Goal: Transaction & Acquisition: Book appointment/travel/reservation

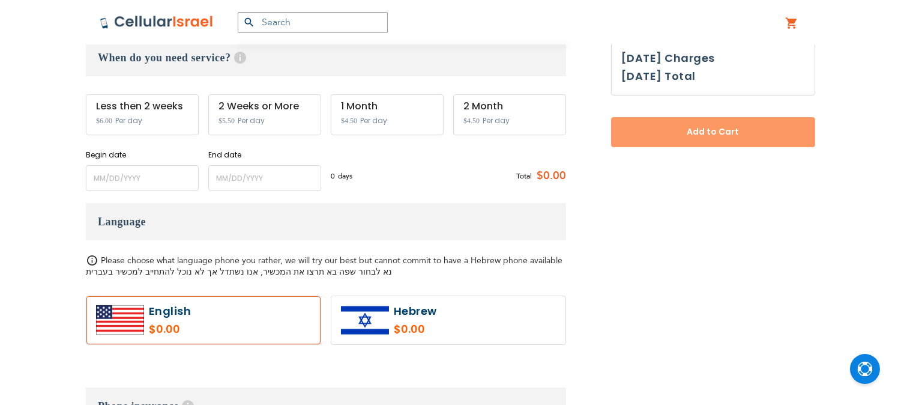
scroll to position [467, 0]
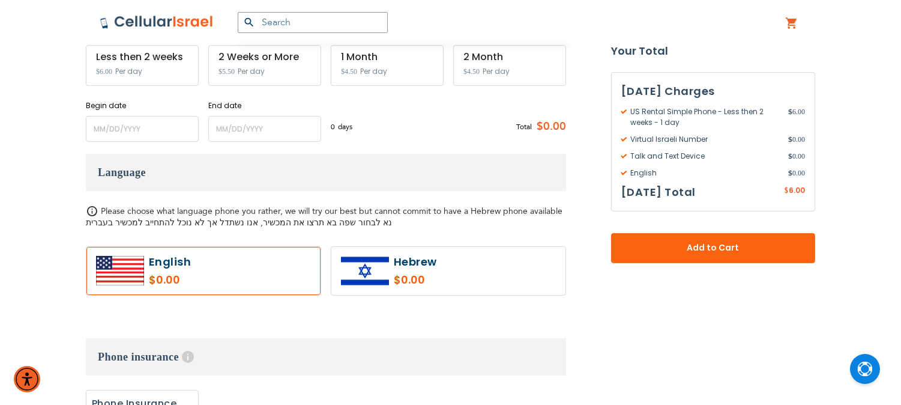
drag, startPoint x: 156, startPoint y: 142, endPoint x: 165, endPoint y: 133, distance: 12.3
click at [158, 142] on div "US Rental Simple Phone As Low As $4.50 /Day 1500 Min. Calling to [GEOGRAPHIC_DA…" at bounding box center [326, 335] width 480 height 1060
click at [165, 132] on input "name" at bounding box center [142, 129] width 113 height 26
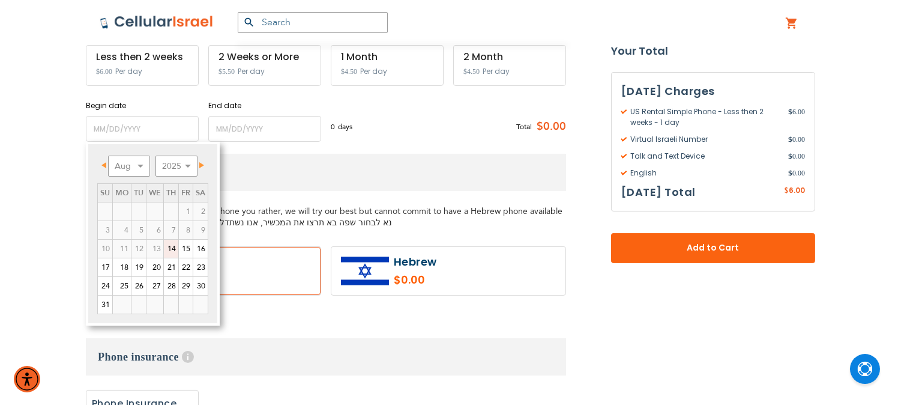
click at [173, 247] on link "14" at bounding box center [171, 249] width 14 height 18
type input "[DATE]"
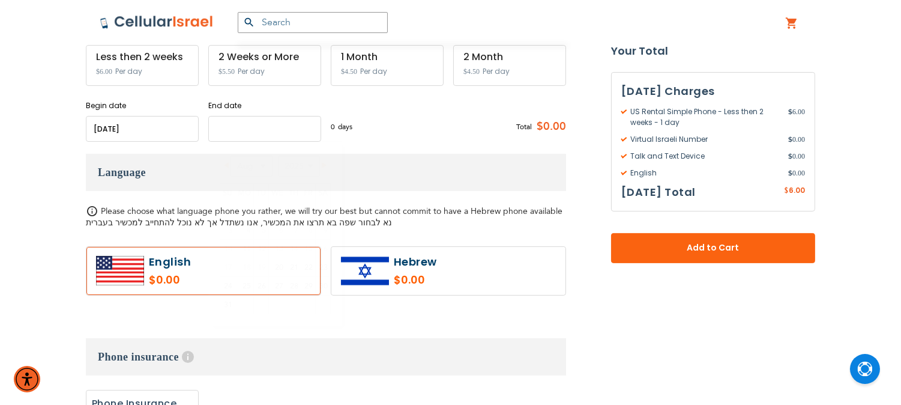
click at [232, 130] on input "name" at bounding box center [264, 129] width 113 height 26
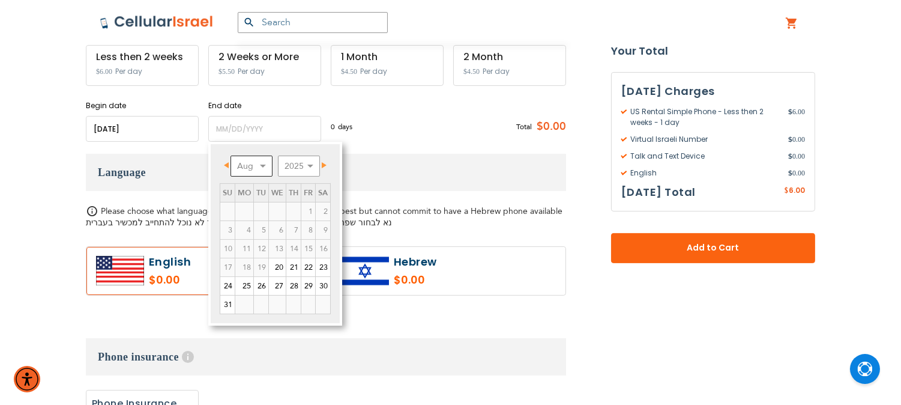
click at [265, 165] on select "Aug Sep Oct Nov Dec" at bounding box center [252, 166] width 42 height 21
click at [248, 209] on link "1" at bounding box center [244, 211] width 18 height 18
type input "[DATE]"
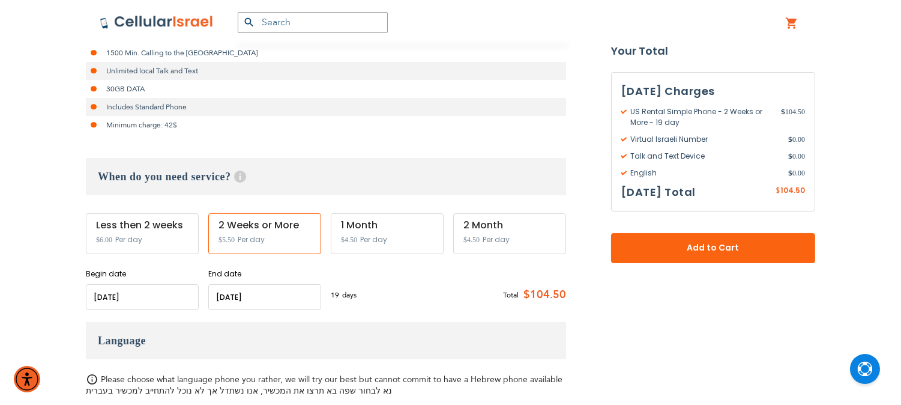
scroll to position [333, 0]
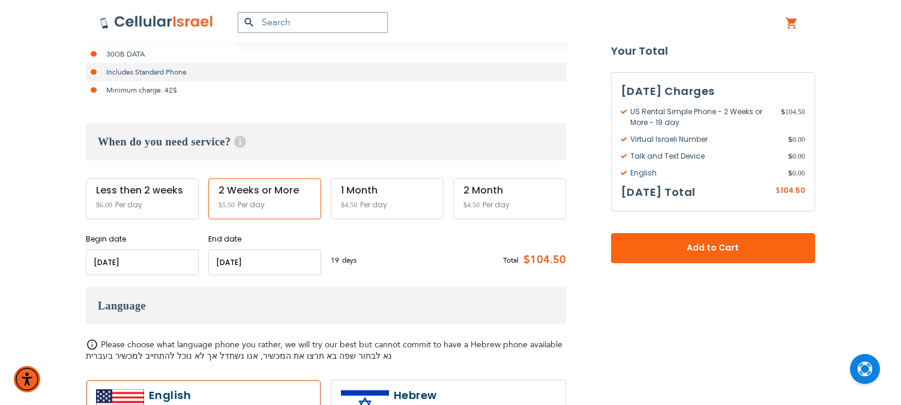
click at [171, 16] on img at bounding box center [157, 22] width 114 height 14
